Goal: Task Accomplishment & Management: Use online tool/utility

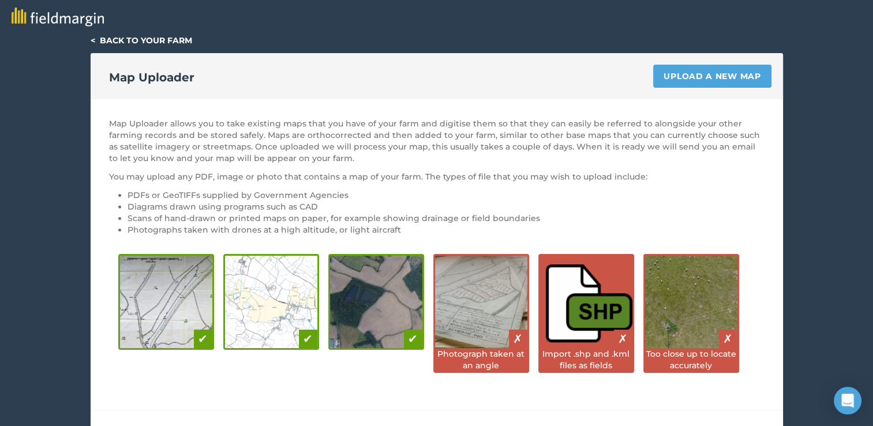
click at [93, 39] on link "< Back to your farm" at bounding box center [142, 40] width 102 height 10
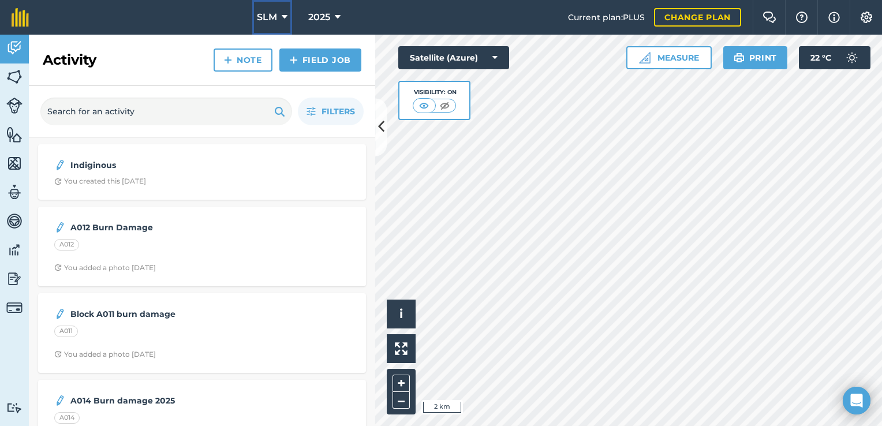
click at [285, 23] on icon at bounding box center [285, 17] width 6 height 14
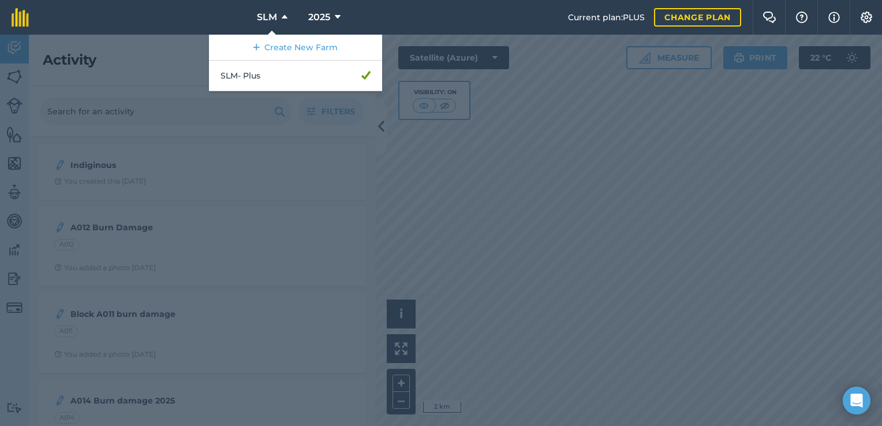
click at [589, 260] on div at bounding box center [441, 230] width 882 height 391
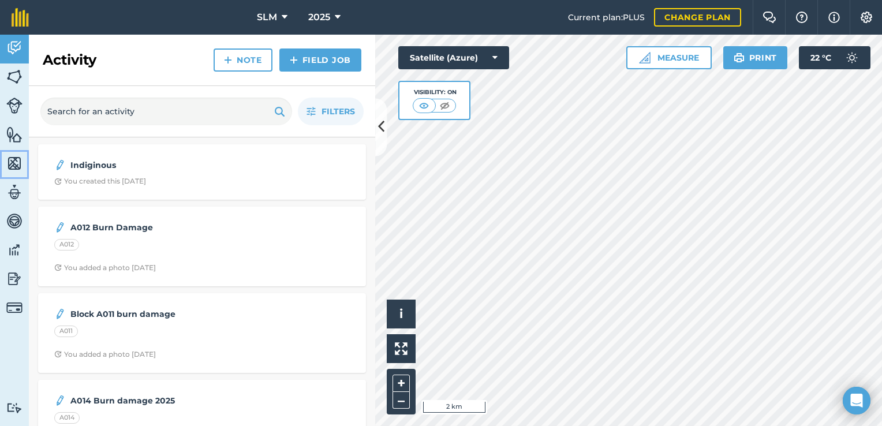
click at [15, 166] on img at bounding box center [14, 163] width 16 height 17
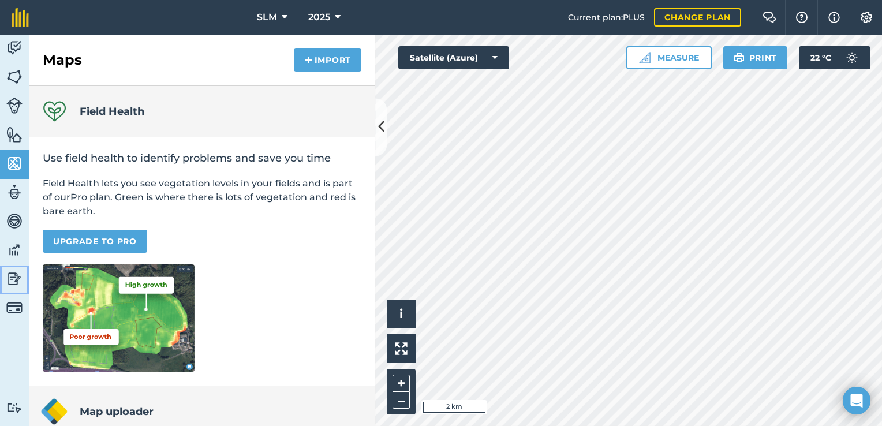
click at [15, 278] on img at bounding box center [14, 278] width 16 height 17
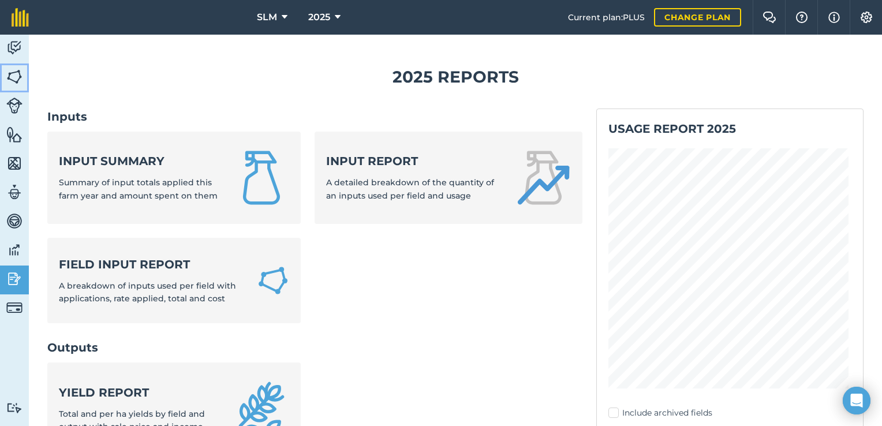
click at [15, 77] on img at bounding box center [14, 76] width 16 height 17
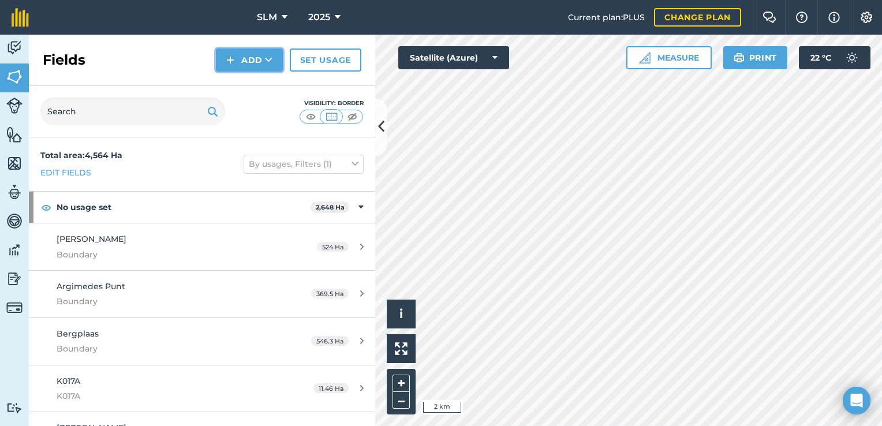
click at [267, 64] on icon at bounding box center [269, 60] width 8 height 12
click at [243, 111] on link "Import" at bounding box center [250, 111] width 64 height 25
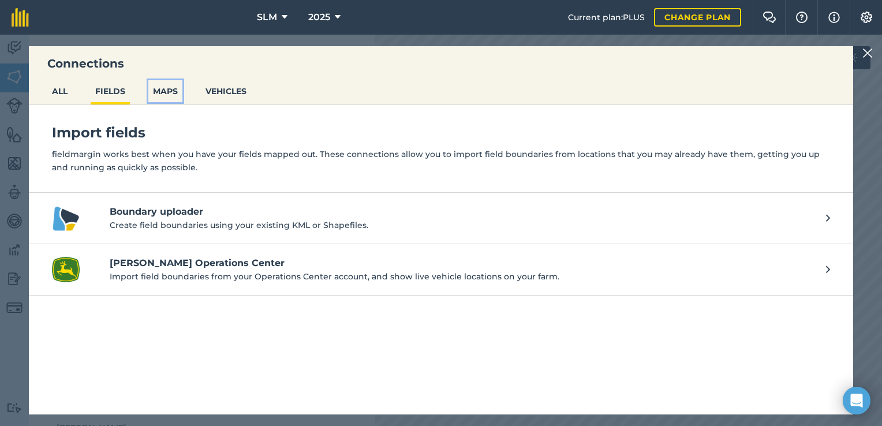
click at [158, 84] on button "MAPS" at bounding box center [165, 91] width 34 height 22
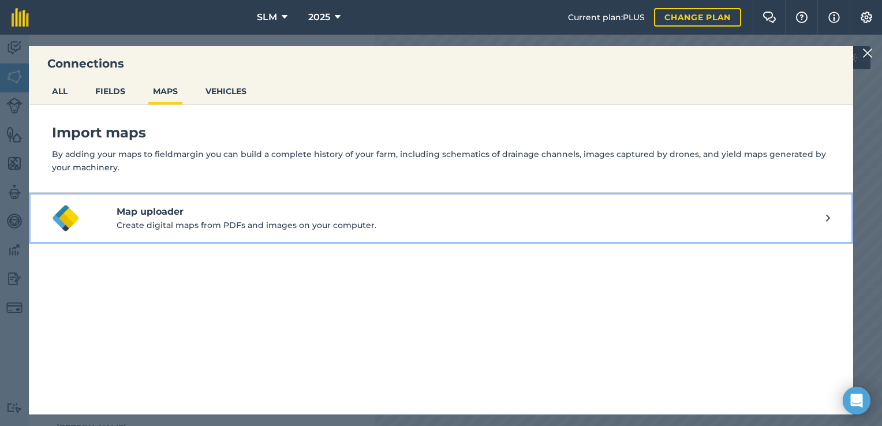
click at [184, 225] on p "Create digital maps from PDFs and images on your computer." at bounding box center [472, 225] width 710 height 13
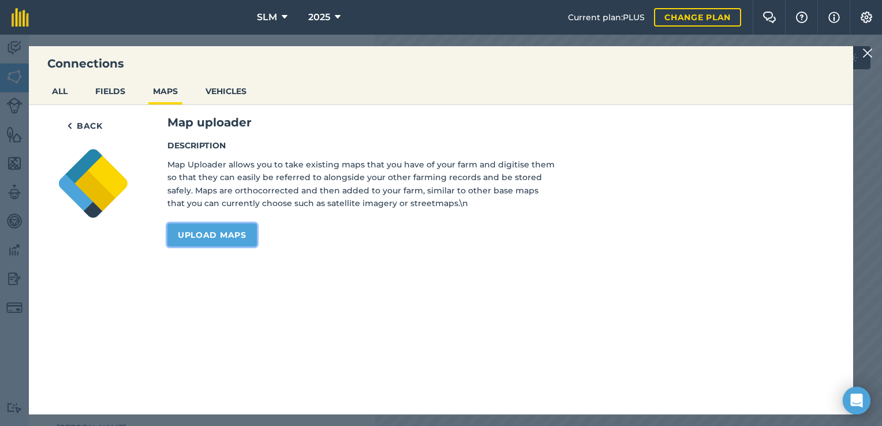
click at [212, 238] on link "Upload maps" at bounding box center [211, 234] width 89 height 23
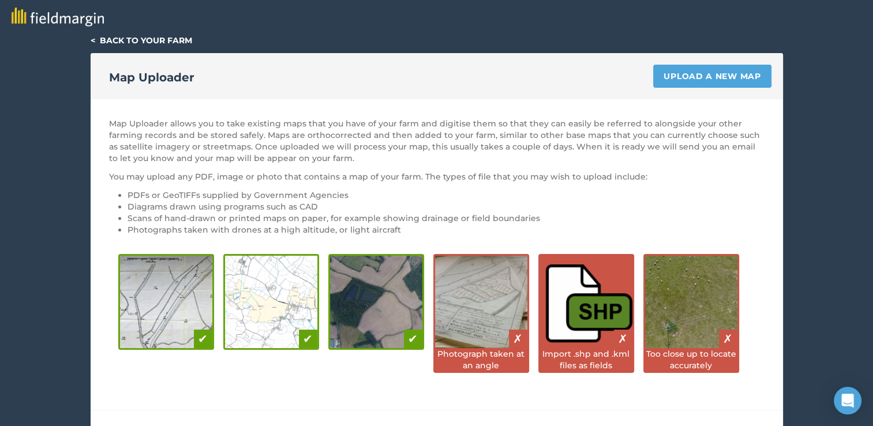
click at [809, 42] on div "< Back to your farm Map Uploader Upload a new map Map Uploader allows you to ta…" at bounding box center [436, 294] width 873 height 518
click at [111, 41] on link "< Back to your farm" at bounding box center [142, 40] width 102 height 10
